Goal: Feedback & Contribution: Submit feedback/report problem

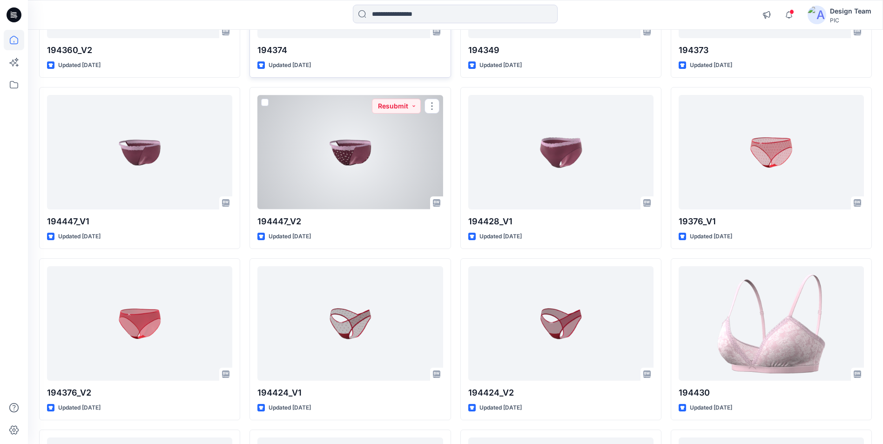
scroll to position [2663, 0]
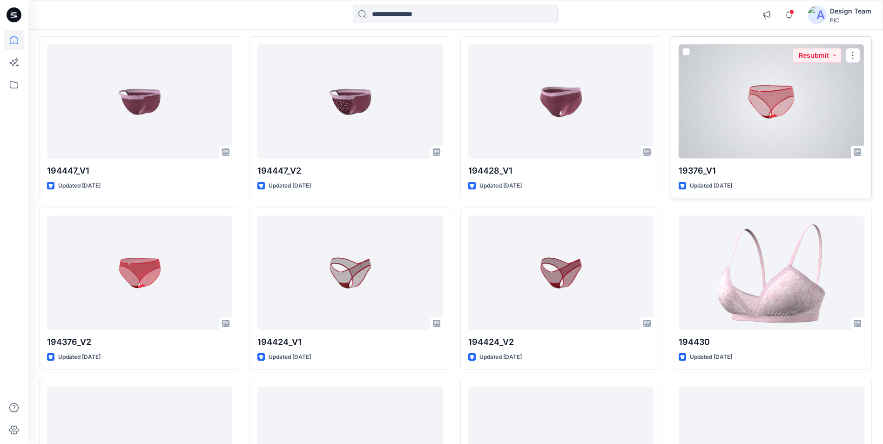
click at [786, 122] on div at bounding box center [770, 101] width 185 height 114
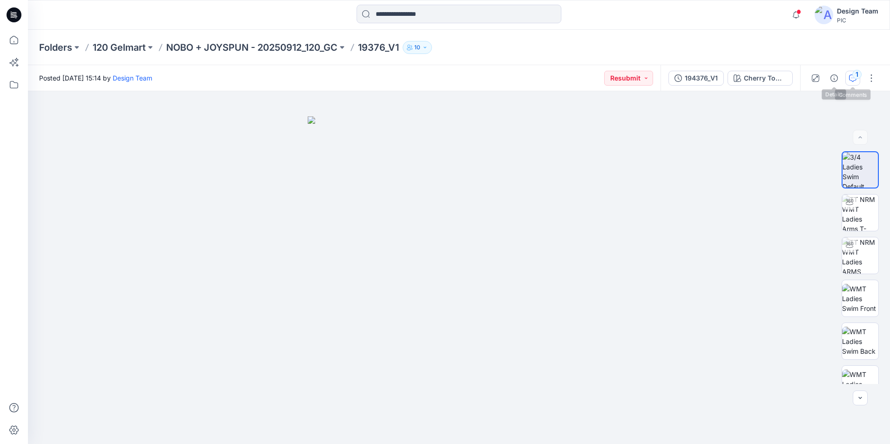
click at [847, 81] on button "1" at bounding box center [852, 78] width 15 height 15
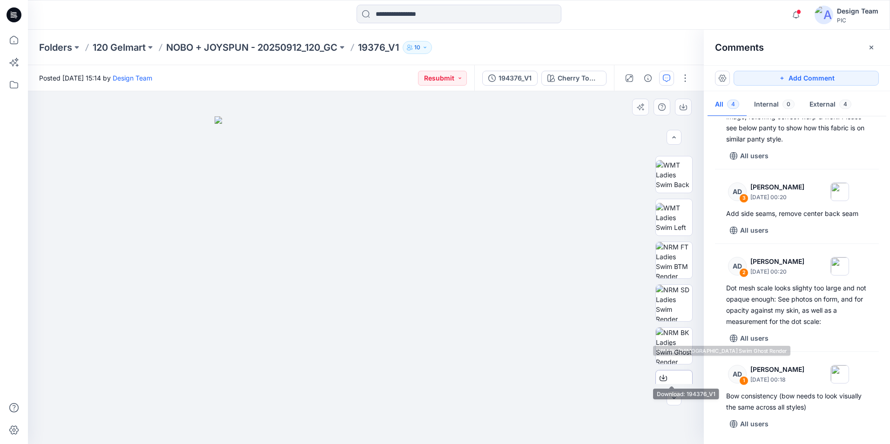
scroll to position [190, 0]
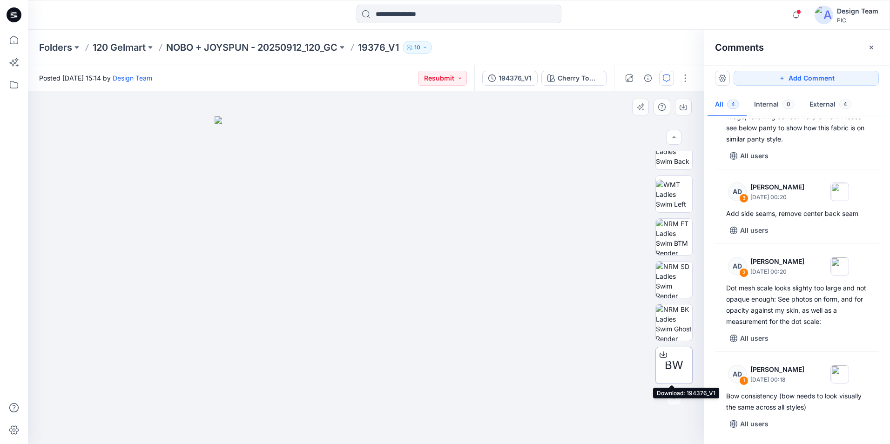
click at [659, 356] on icon at bounding box center [662, 354] width 7 height 7
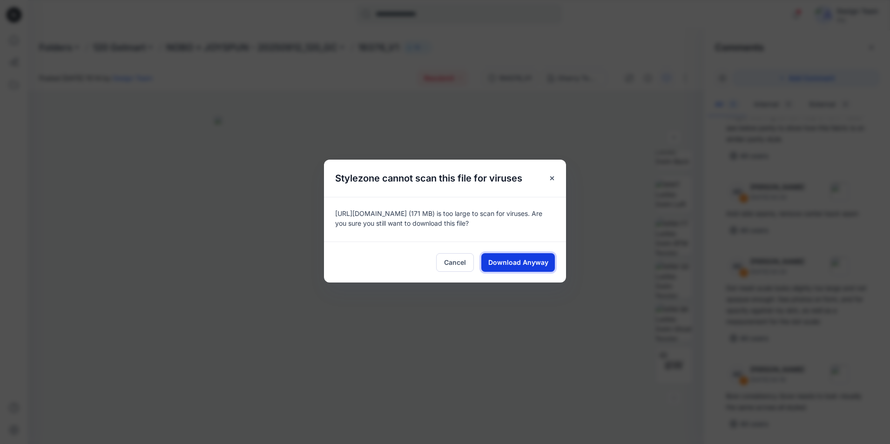
click at [531, 265] on span "Download Anyway" at bounding box center [518, 262] width 60 height 10
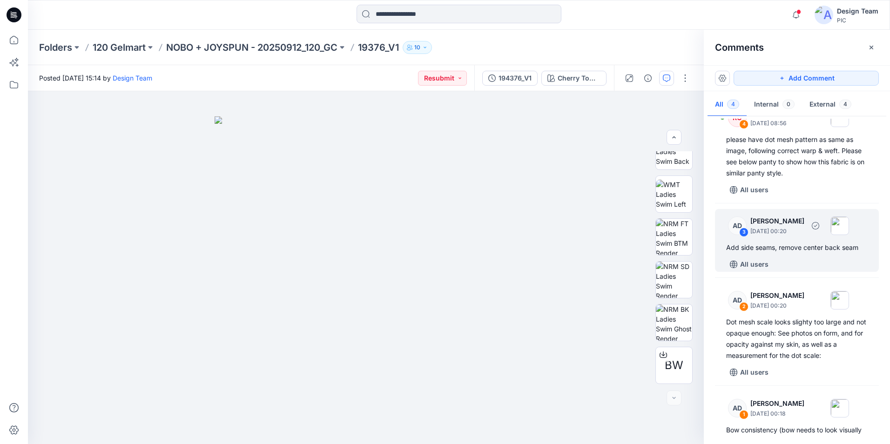
scroll to position [0, 0]
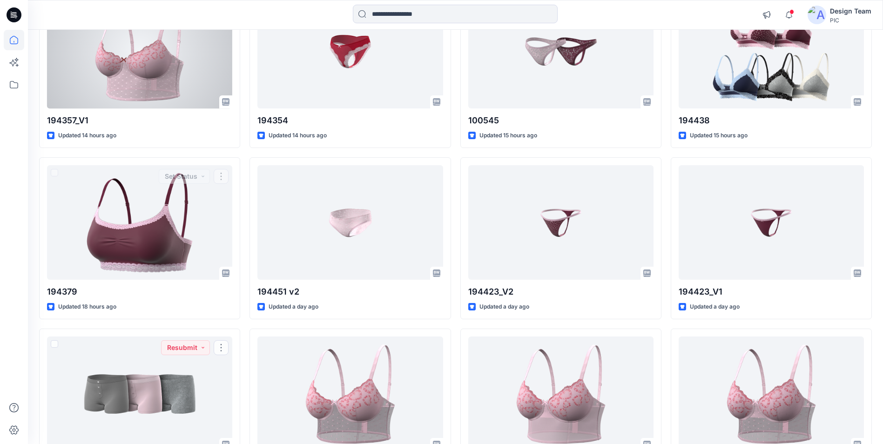
scroll to position [1639, 0]
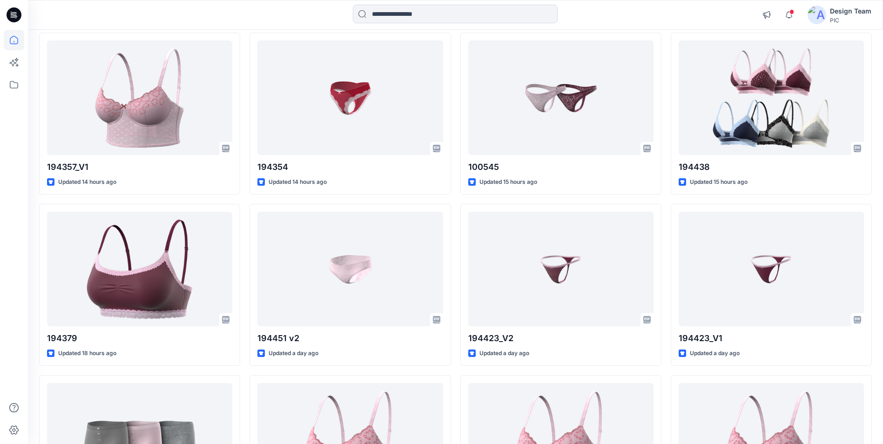
click at [18, 15] on icon at bounding box center [14, 14] width 15 height 15
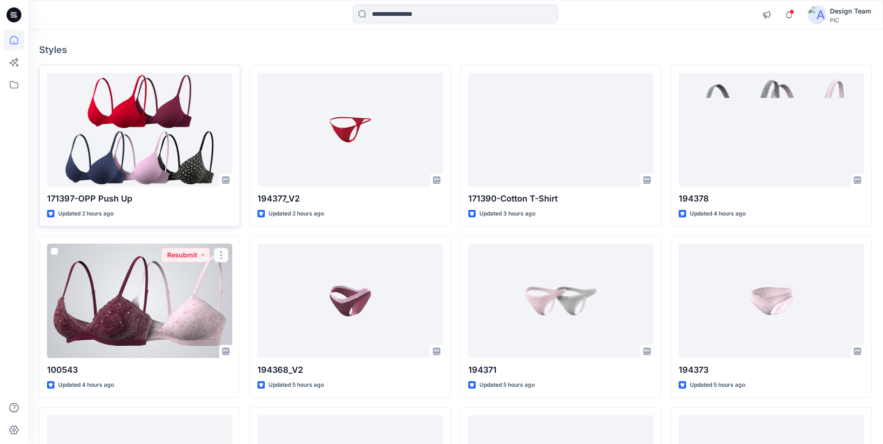
scroll to position [0, 0]
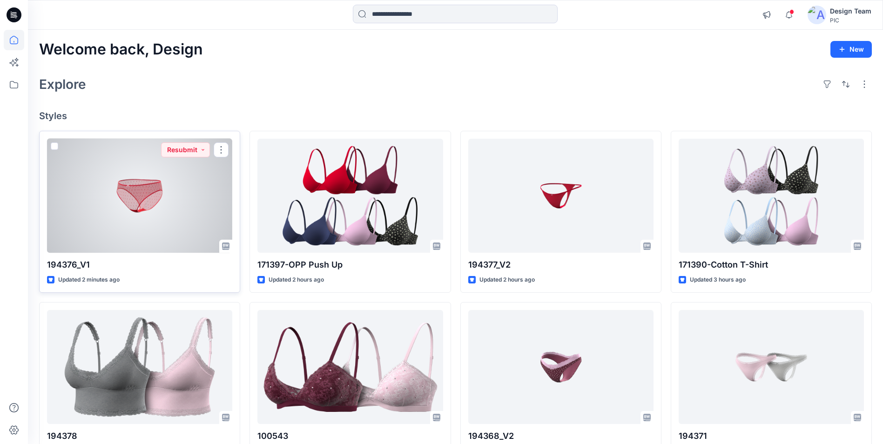
click at [148, 176] on div at bounding box center [139, 196] width 185 height 114
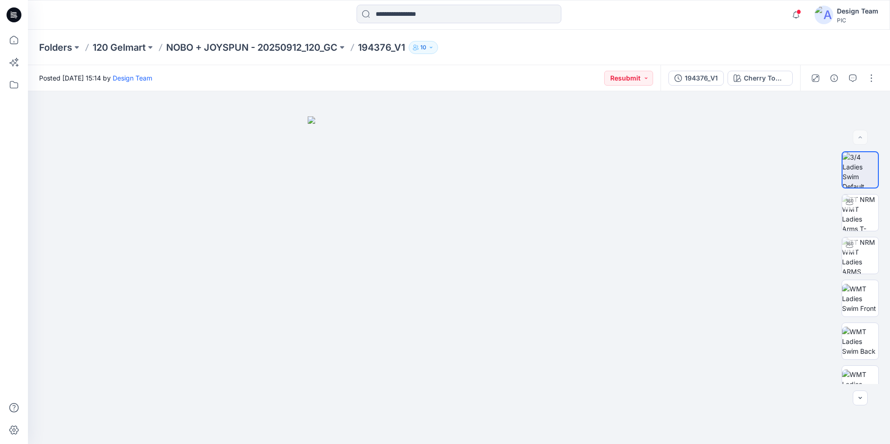
click at [854, 79] on icon "button" at bounding box center [852, 77] width 7 height 7
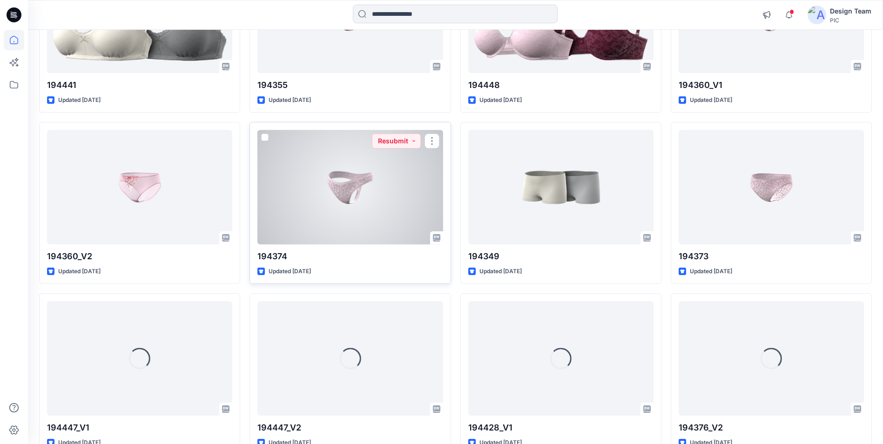
scroll to position [2430, 0]
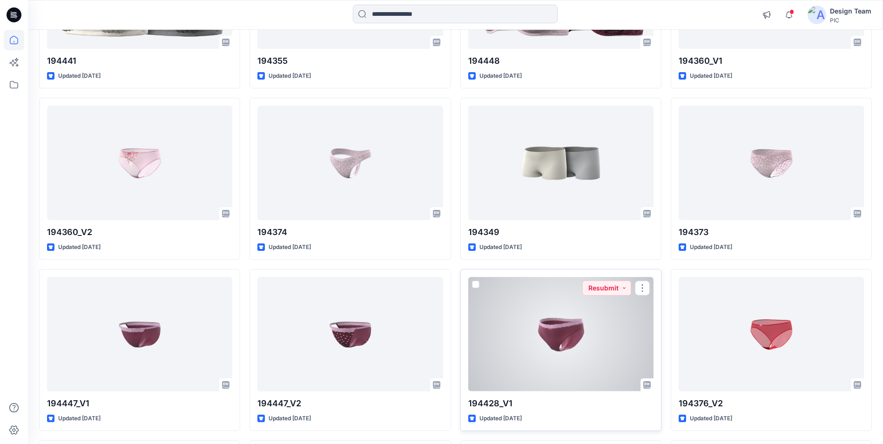
click at [531, 345] on div at bounding box center [560, 334] width 185 height 114
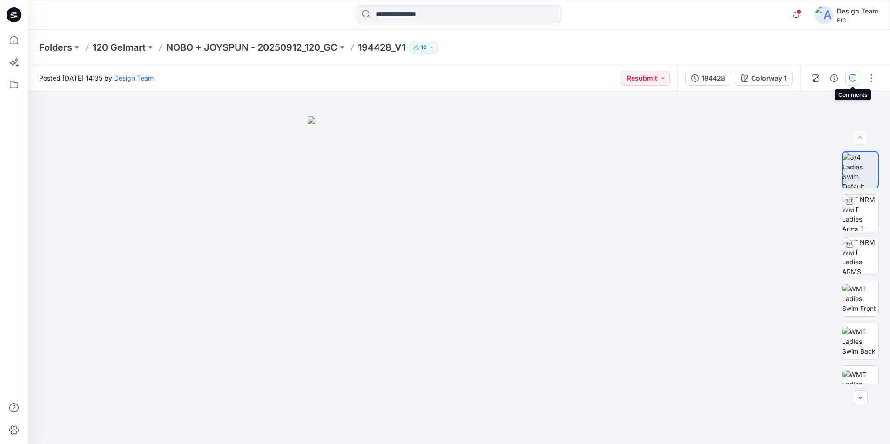
click at [853, 76] on icon "button" at bounding box center [852, 77] width 7 height 7
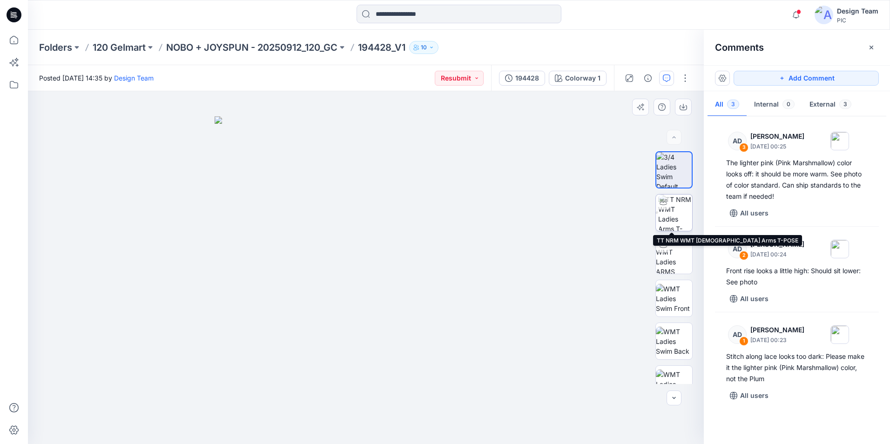
click at [665, 215] on img at bounding box center [675, 213] width 34 height 36
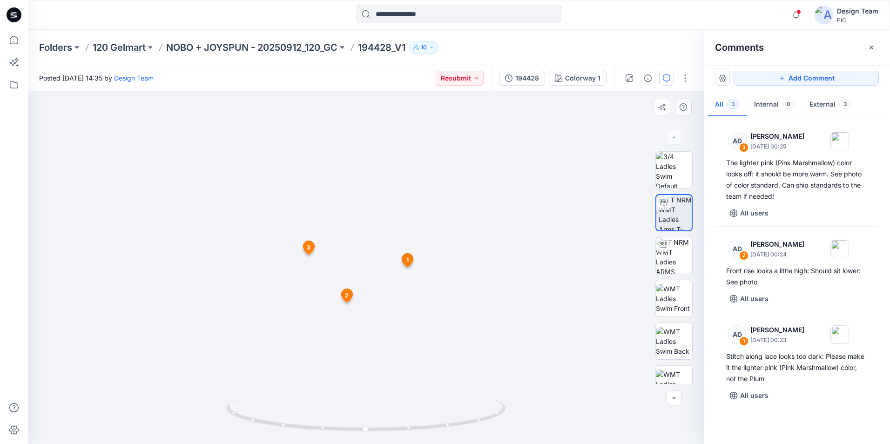
drag, startPoint x: 471, startPoint y: 123, endPoint x: 467, endPoint y: 110, distance: 14.1
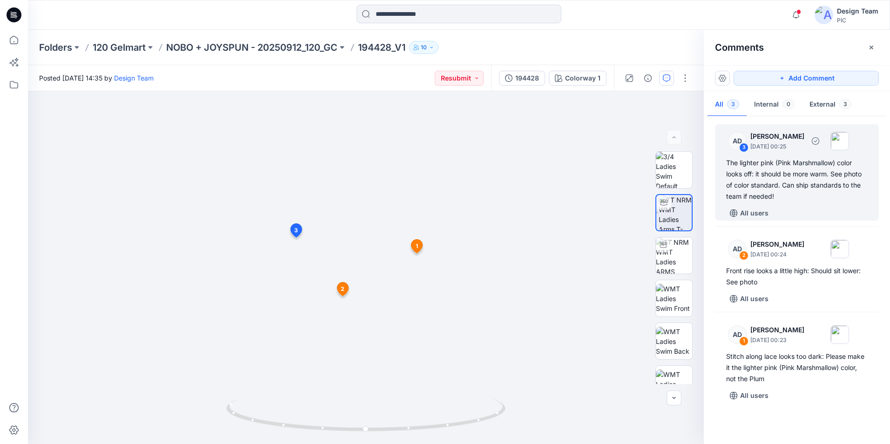
click at [758, 167] on div "The lighter pink (Pink Marshmallow) color looks off: it should be more warm. Se…" at bounding box center [796, 179] width 141 height 45
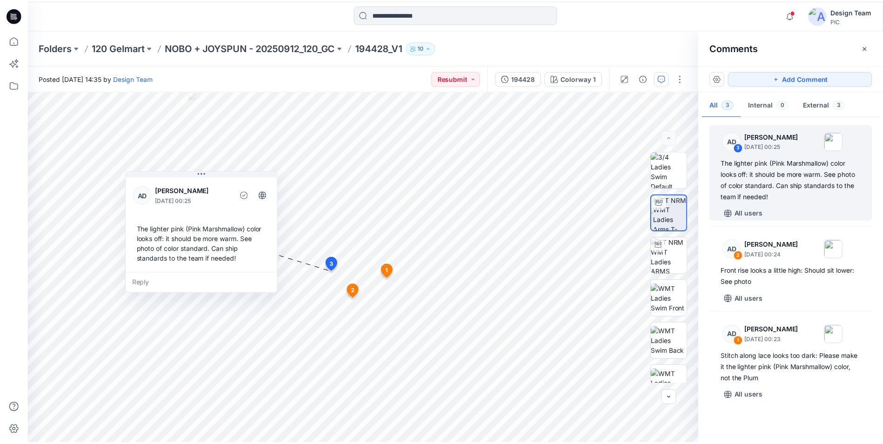
scroll to position [2430, 0]
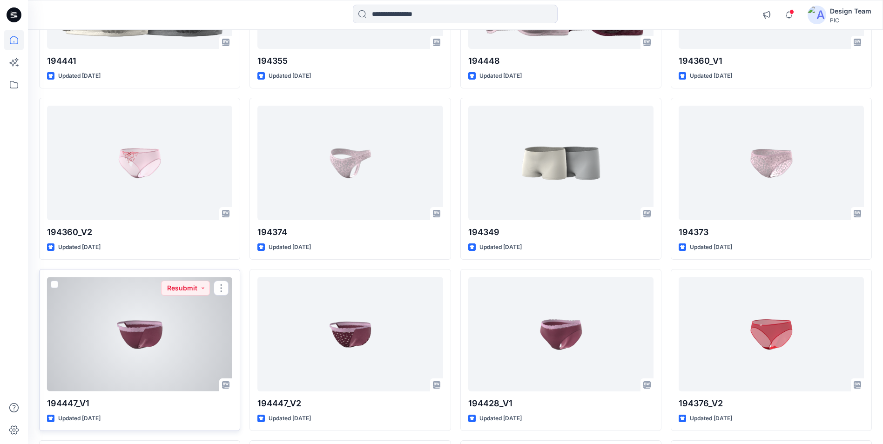
click at [189, 340] on div at bounding box center [139, 334] width 185 height 114
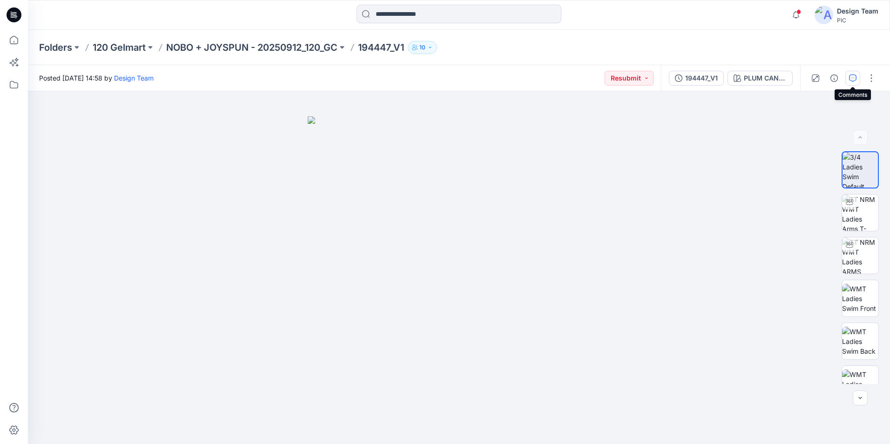
click at [850, 77] on icon "button" at bounding box center [852, 77] width 7 height 7
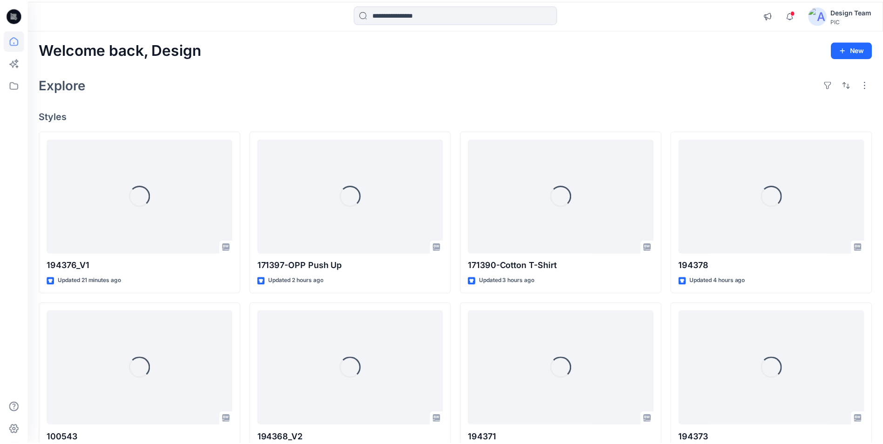
scroll to position [2430, 0]
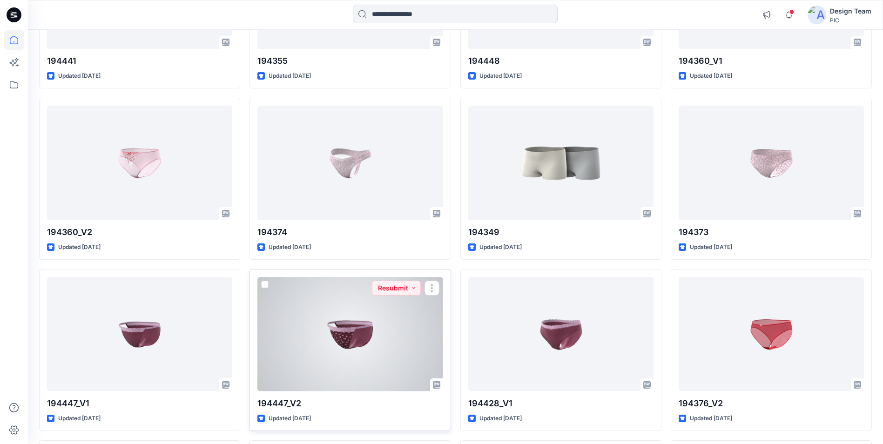
click at [362, 322] on div at bounding box center [349, 334] width 185 height 114
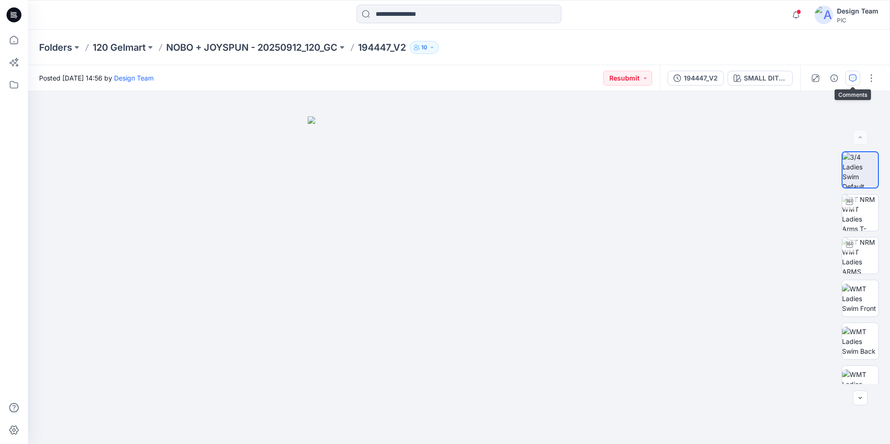
click at [852, 79] on icon "button" at bounding box center [852, 77] width 7 height 7
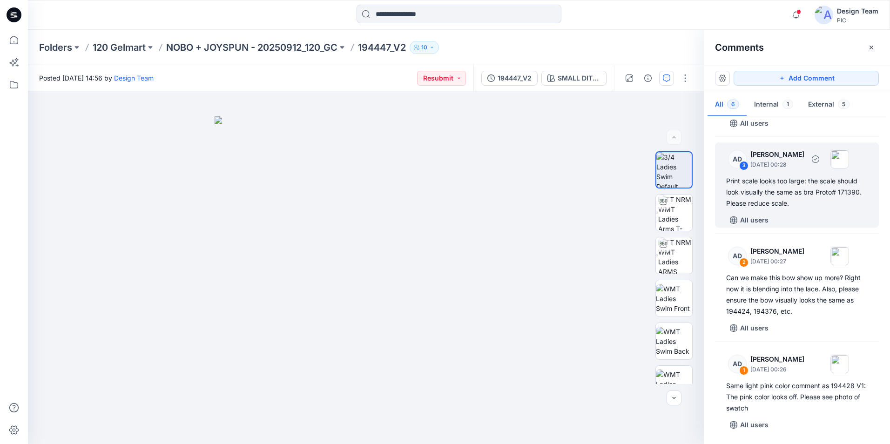
scroll to position [240, 0]
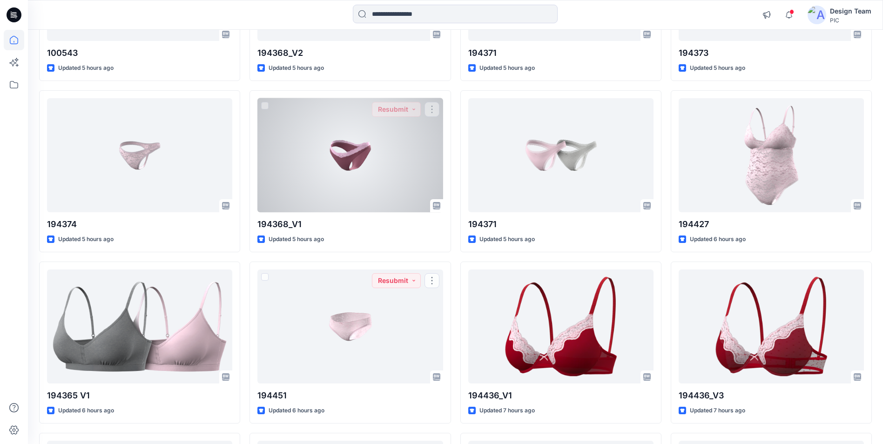
scroll to position [383, 0]
click at [377, 185] on div at bounding box center [349, 156] width 185 height 114
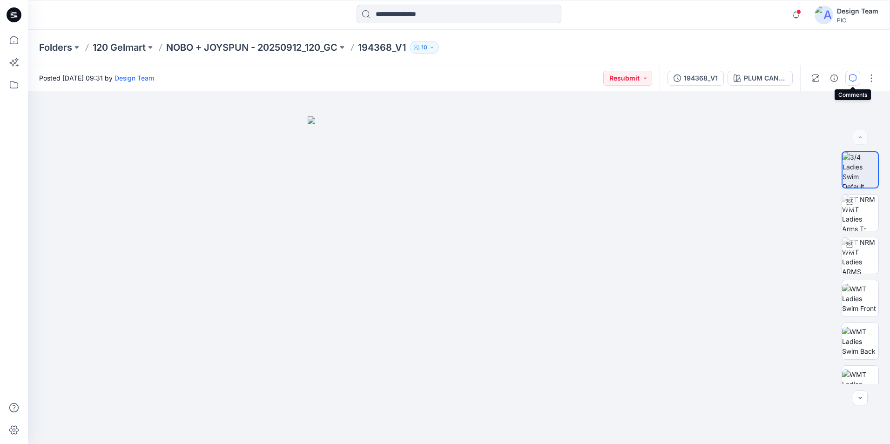
click at [851, 76] on icon "button" at bounding box center [852, 77] width 7 height 7
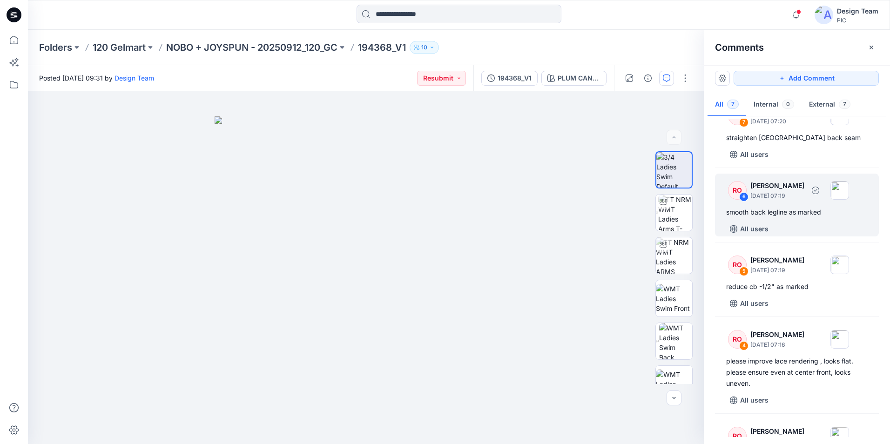
scroll to position [47, 0]
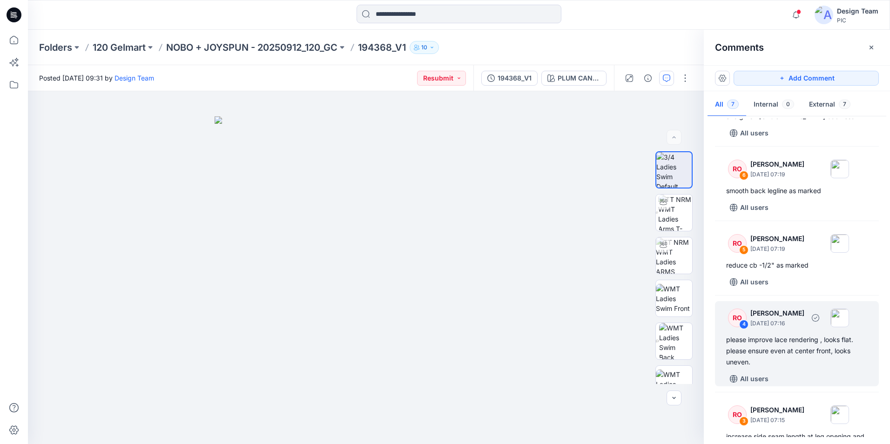
click at [759, 350] on div "please improve lace rendering , looks flat. please ensure even at center front,…" at bounding box center [796, 351] width 141 height 34
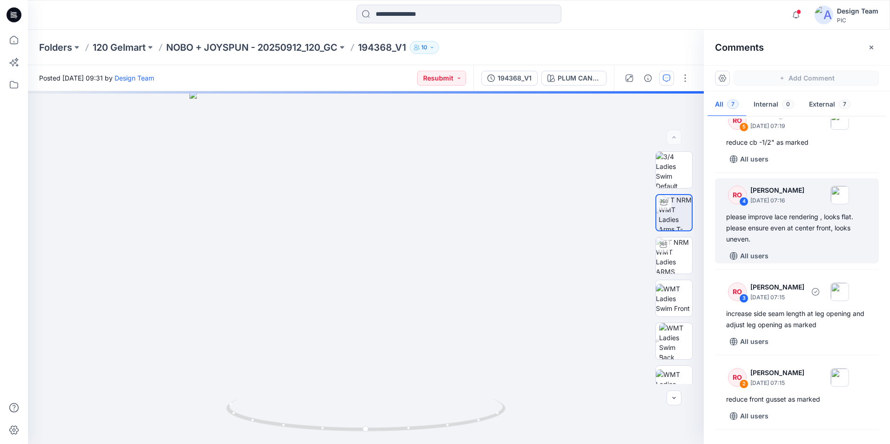
scroll to position [186, 0]
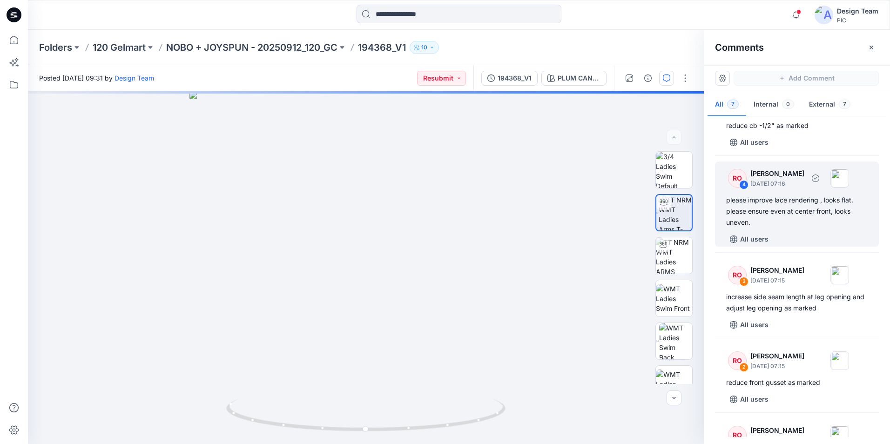
click at [776, 197] on div "please improve lace rendering , looks flat. please ensure even at center front,…" at bounding box center [796, 212] width 141 height 34
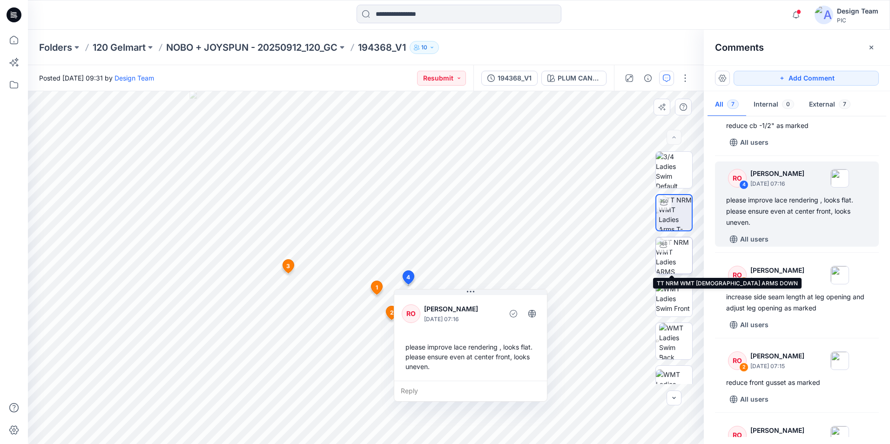
click at [666, 254] on img at bounding box center [674, 255] width 36 height 36
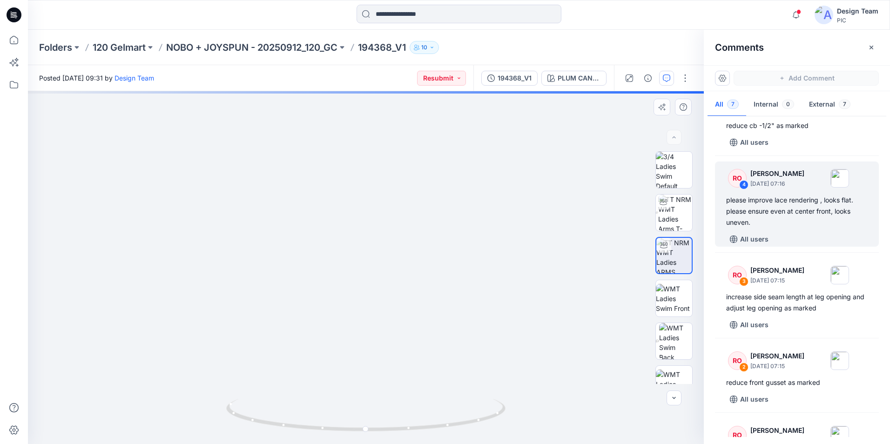
drag, startPoint x: 376, startPoint y: 257, endPoint x: 381, endPoint y: 191, distance: 66.3
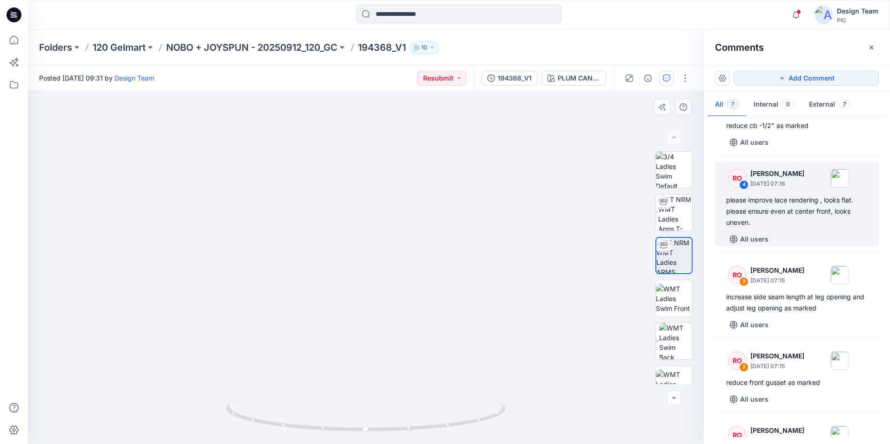
drag, startPoint x: 469, startPoint y: 329, endPoint x: 440, endPoint y: 329, distance: 28.9
drag, startPoint x: 366, startPoint y: 430, endPoint x: 658, endPoint y: 391, distance: 294.3
click at [658, 391] on div at bounding box center [366, 267] width 676 height 353
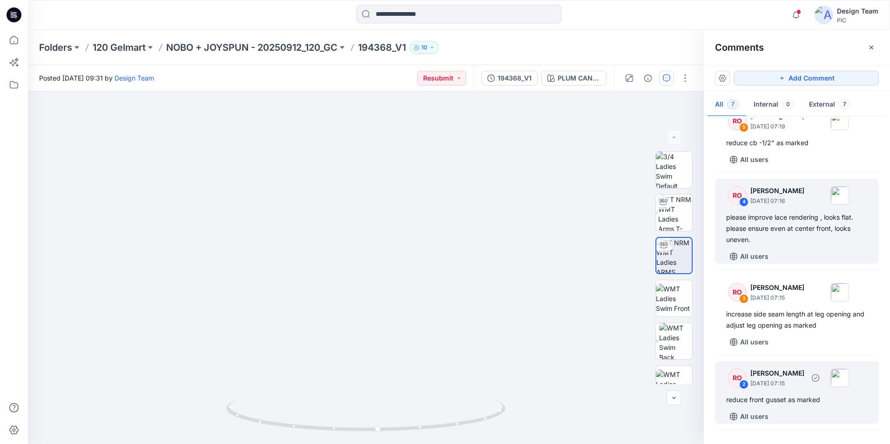
scroll to position [107, 0]
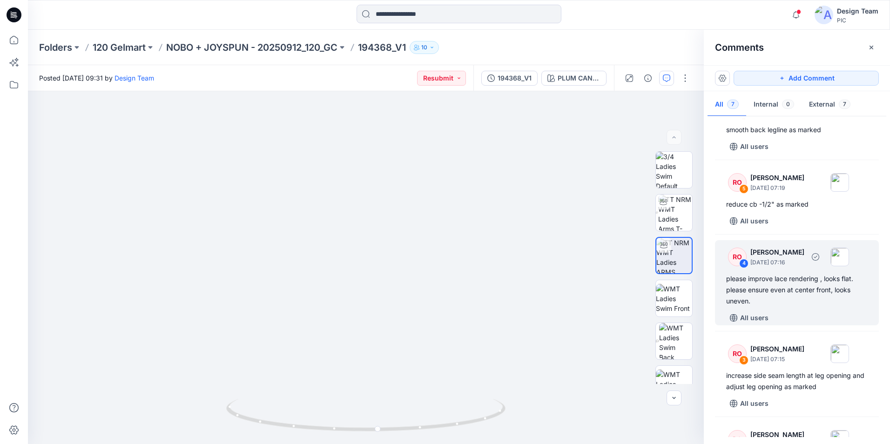
click at [741, 256] on div "RO" at bounding box center [737, 257] width 19 height 19
click at [743, 263] on div "4" at bounding box center [743, 263] width 9 height 9
click at [763, 265] on p "October 01, 2025 07:16" at bounding box center [777, 262] width 54 height 9
click at [745, 262] on div "4" at bounding box center [743, 263] width 9 height 9
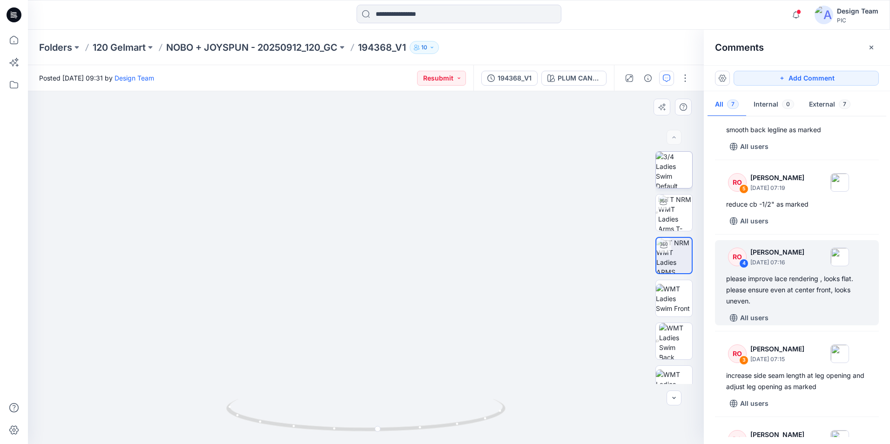
click at [668, 173] on img at bounding box center [674, 170] width 36 height 36
click at [747, 261] on div "4" at bounding box center [743, 263] width 9 height 9
click at [739, 262] on div "4" at bounding box center [743, 263] width 9 height 9
click at [759, 292] on div "please improve lace rendering , looks flat. please ensure even at center front,…" at bounding box center [796, 290] width 141 height 34
click at [777, 259] on p "October 01, 2025 07:16" at bounding box center [777, 262] width 54 height 9
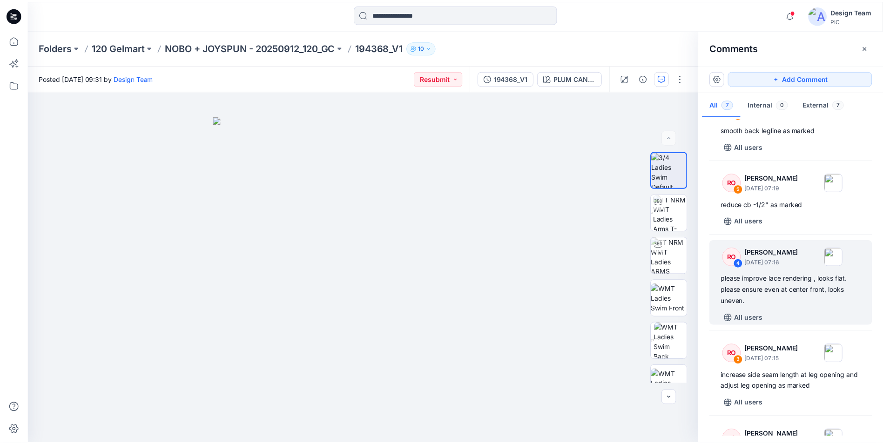
scroll to position [383, 0]
